Goal: Task Accomplishment & Management: Manage account settings

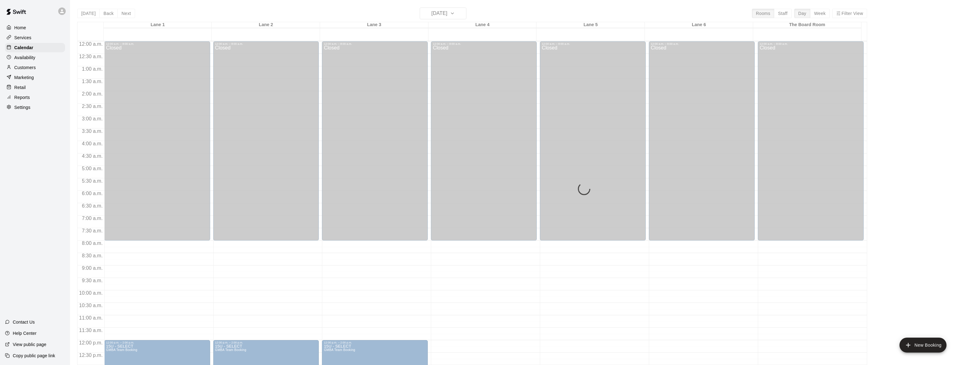
drag, startPoint x: 0, startPoint y: 0, endPoint x: 17, endPoint y: 25, distance: 29.9
click at [17, 25] on p "Home" at bounding box center [20, 28] width 12 height 6
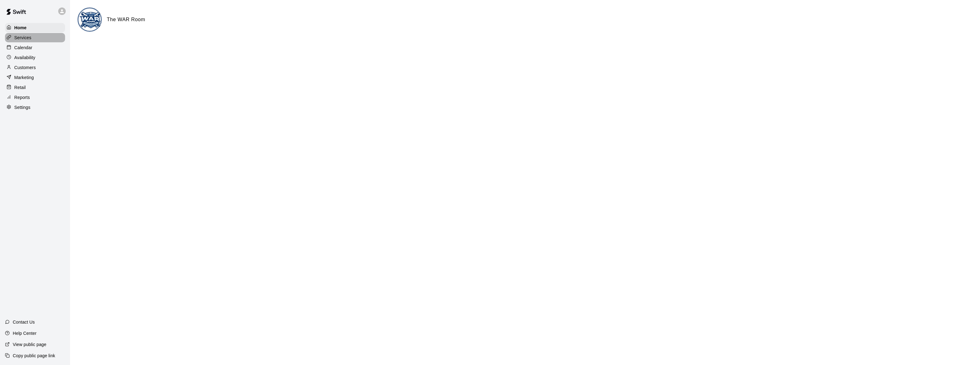
click at [26, 38] on p "Services" at bounding box center [22, 38] width 17 height 6
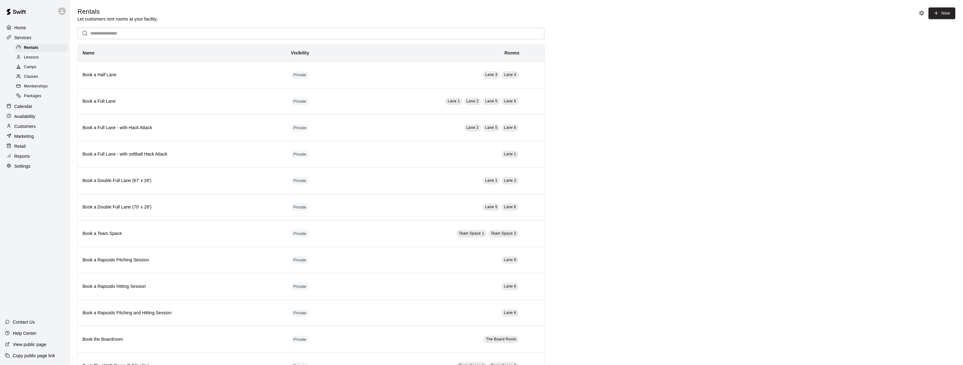
click at [44, 90] on span "Memberships" at bounding box center [36, 86] width 24 height 6
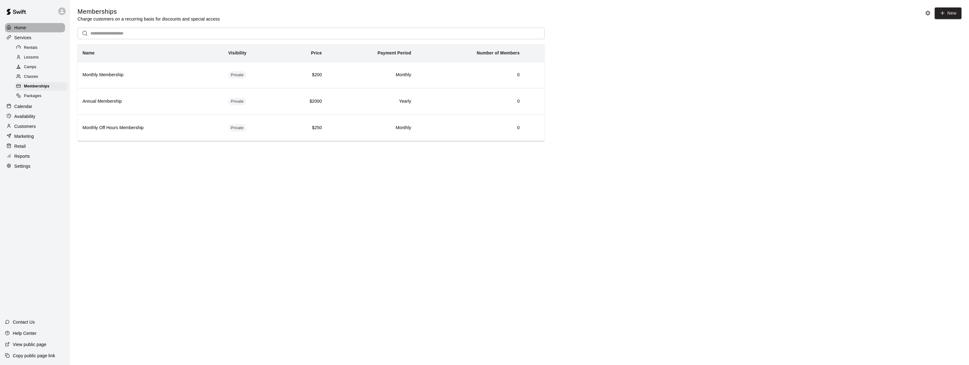
click at [20, 26] on p "Home" at bounding box center [20, 28] width 12 height 6
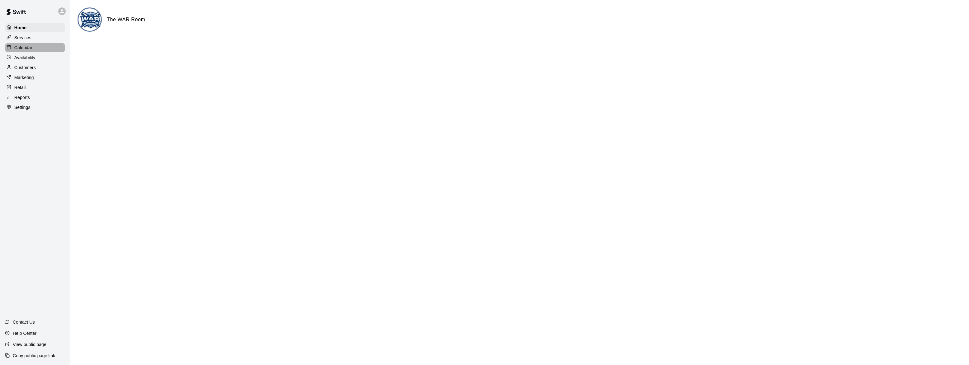
click at [24, 46] on p "Calendar" at bounding box center [23, 48] width 18 height 6
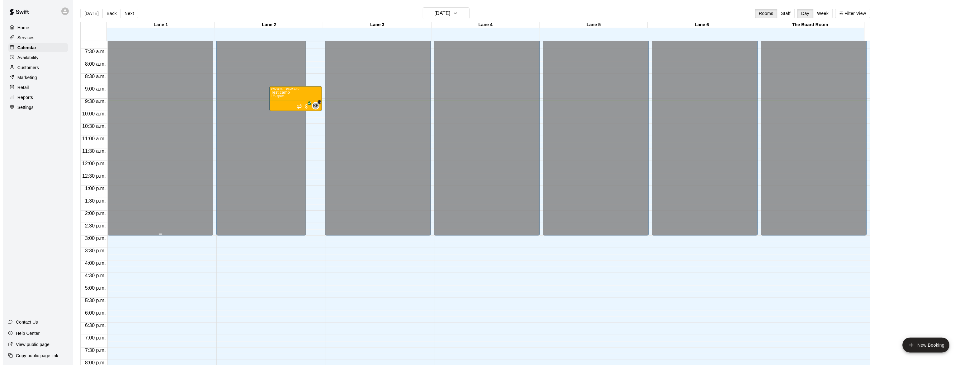
scroll to position [163, 0]
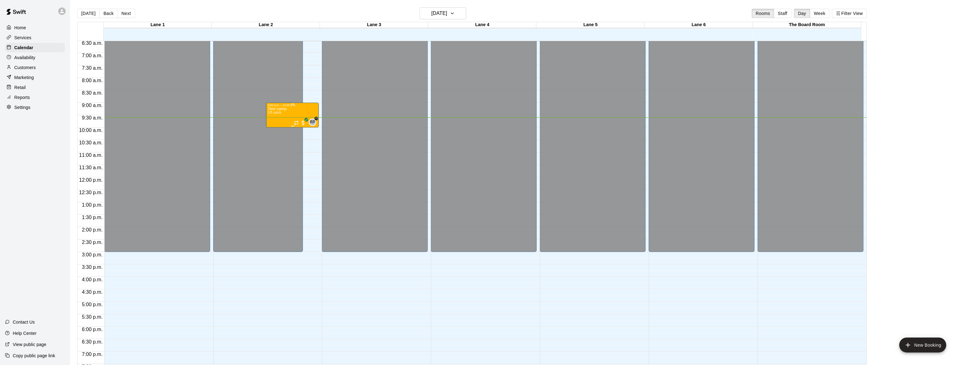
click at [288, 111] on div "Test camp 1/5 spots RP +1" at bounding box center [292, 289] width 49 height 365
click at [276, 142] on icon "delete" at bounding box center [273, 143] width 7 height 7
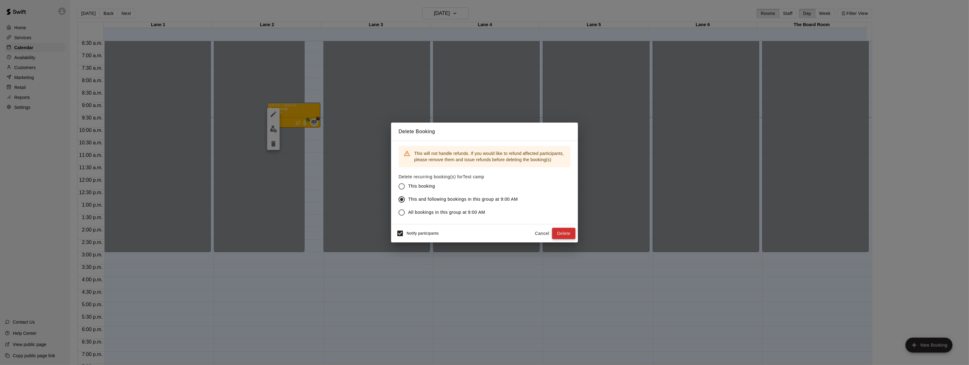
click at [567, 233] on button "Delete" at bounding box center [563, 234] width 23 height 12
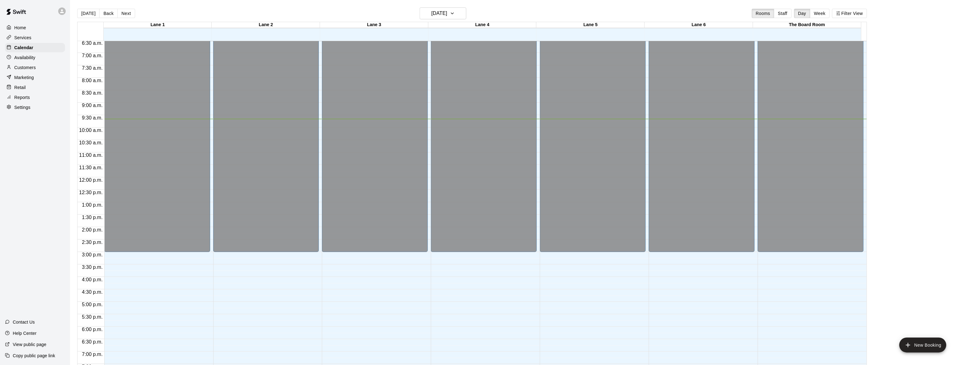
click at [27, 38] on p "Services" at bounding box center [22, 38] width 17 height 6
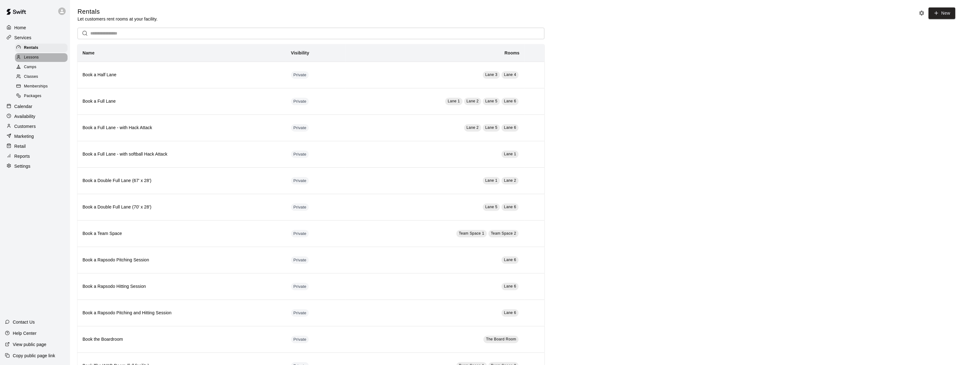
click at [35, 59] on span "Lessons" at bounding box center [31, 57] width 15 height 6
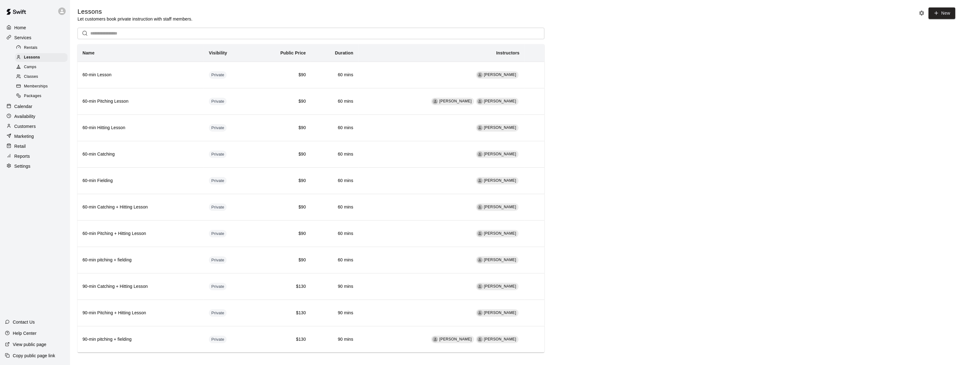
click at [32, 99] on span "Packages" at bounding box center [32, 96] width 17 height 6
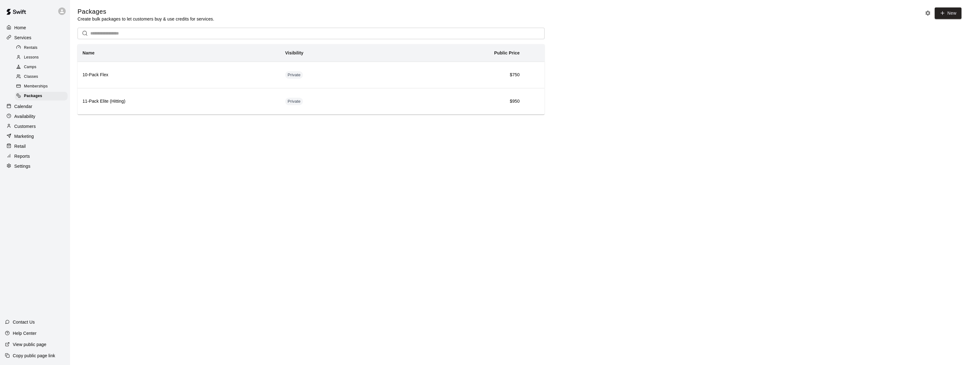
click at [21, 26] on p "Home" at bounding box center [20, 28] width 12 height 6
